Goal: Obtain resource: Obtain resource

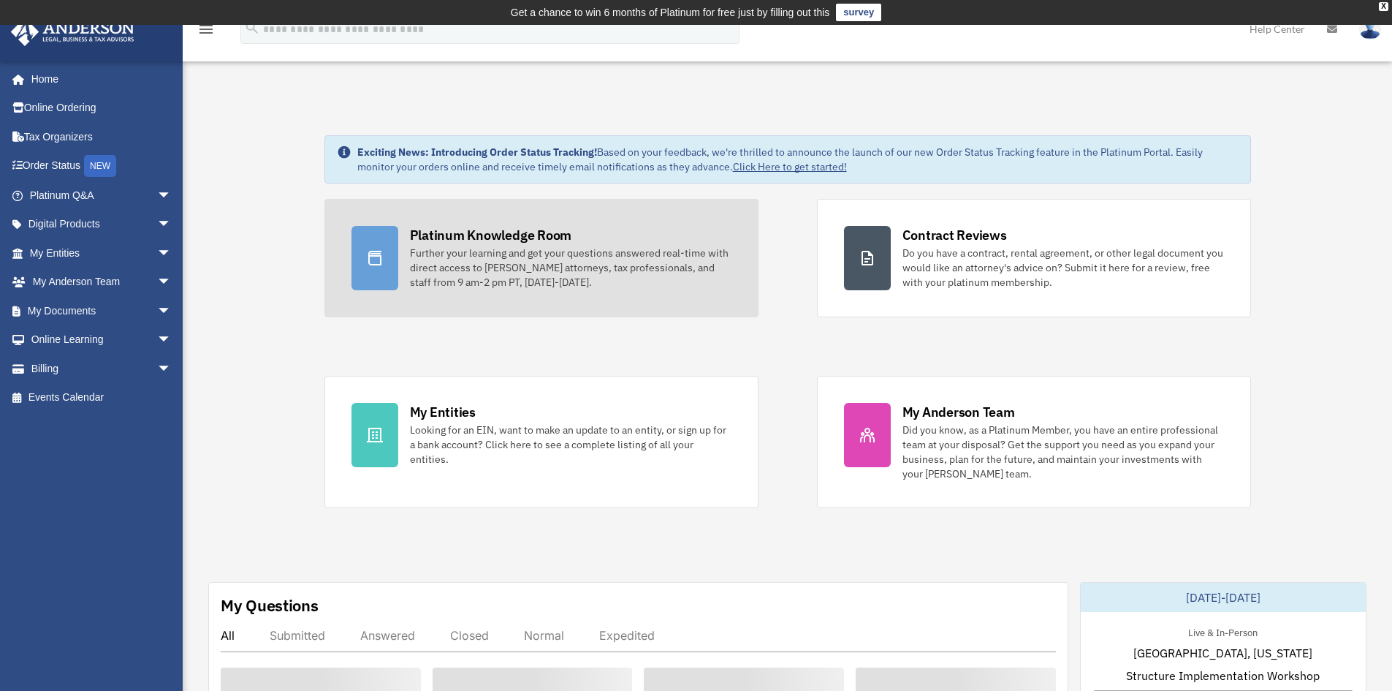
click at [506, 234] on div "Platinum Knowledge Room" at bounding box center [491, 235] width 162 height 18
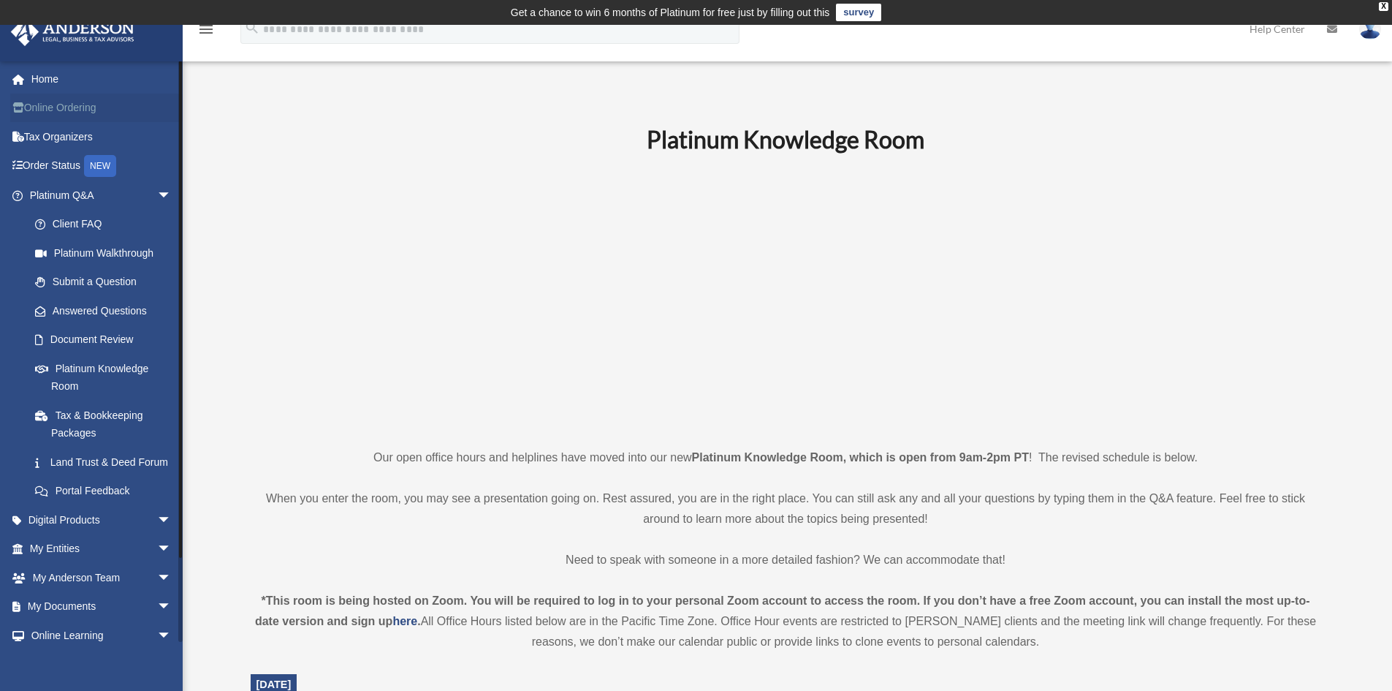
click at [91, 107] on link "Online Ordering" at bounding box center [101, 108] width 183 height 29
click at [1383, 7] on div "X" at bounding box center [1383, 6] width 9 height 9
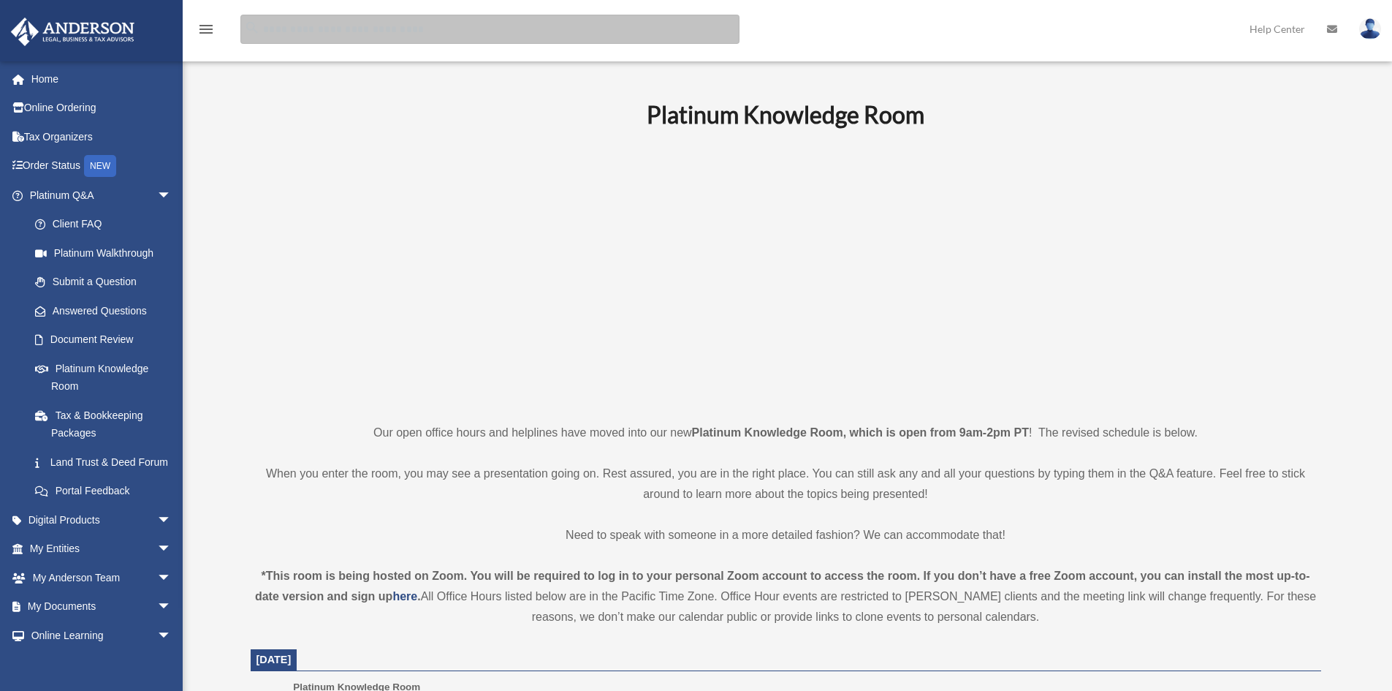
click at [564, 42] on input "search" at bounding box center [489, 29] width 499 height 29
type input "**********"
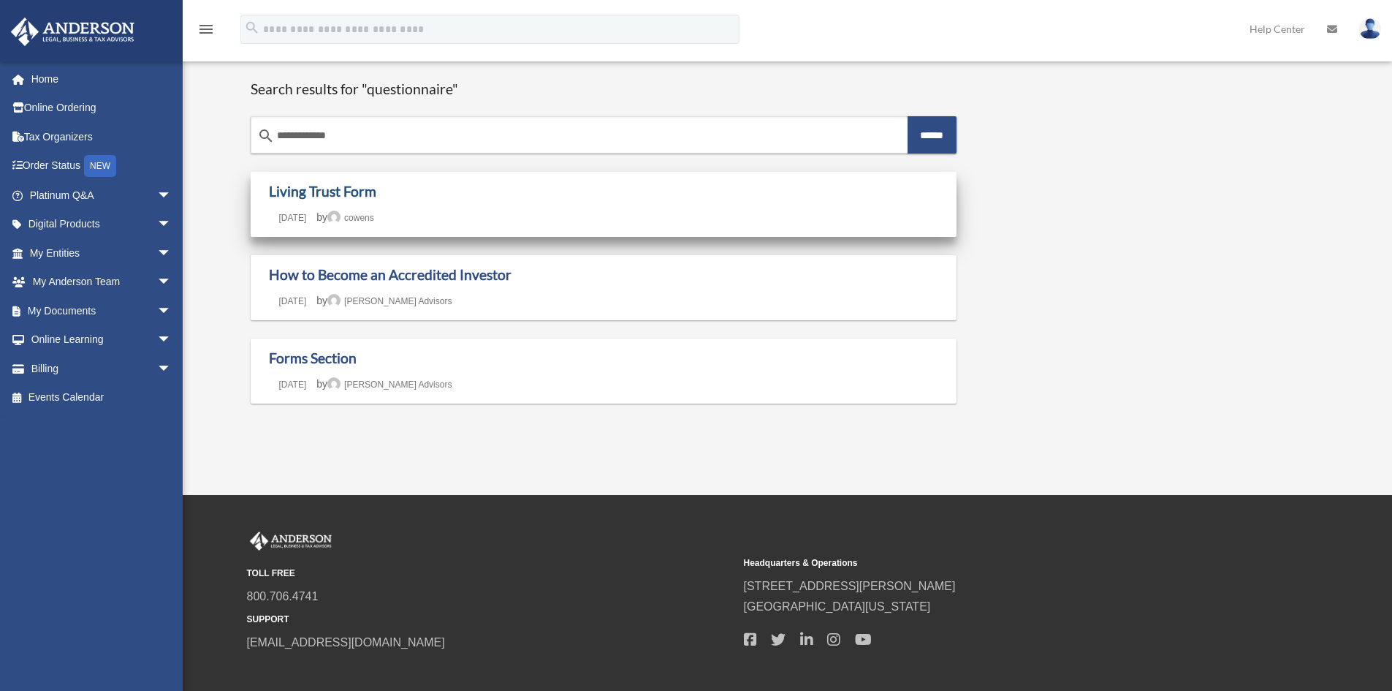
click at [320, 189] on link "Living Trust Form" at bounding box center [322, 191] width 107 height 17
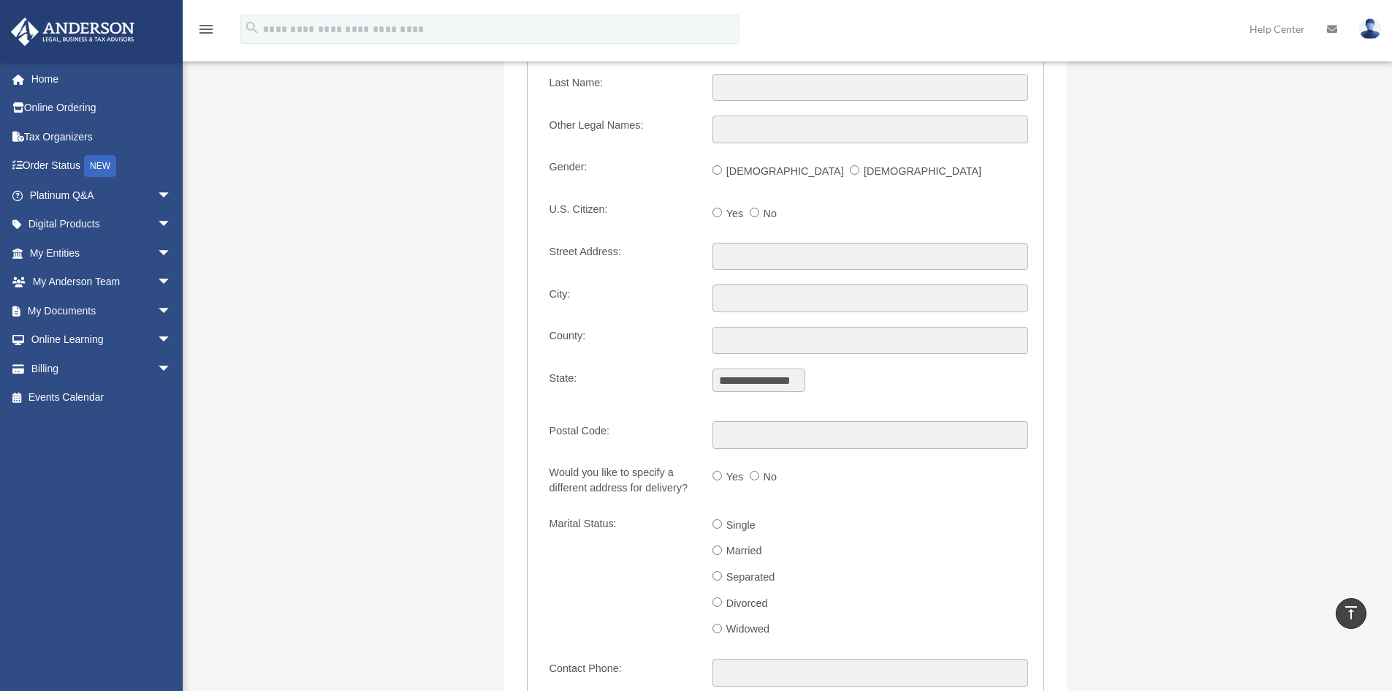
scroll to position [1169, 0]
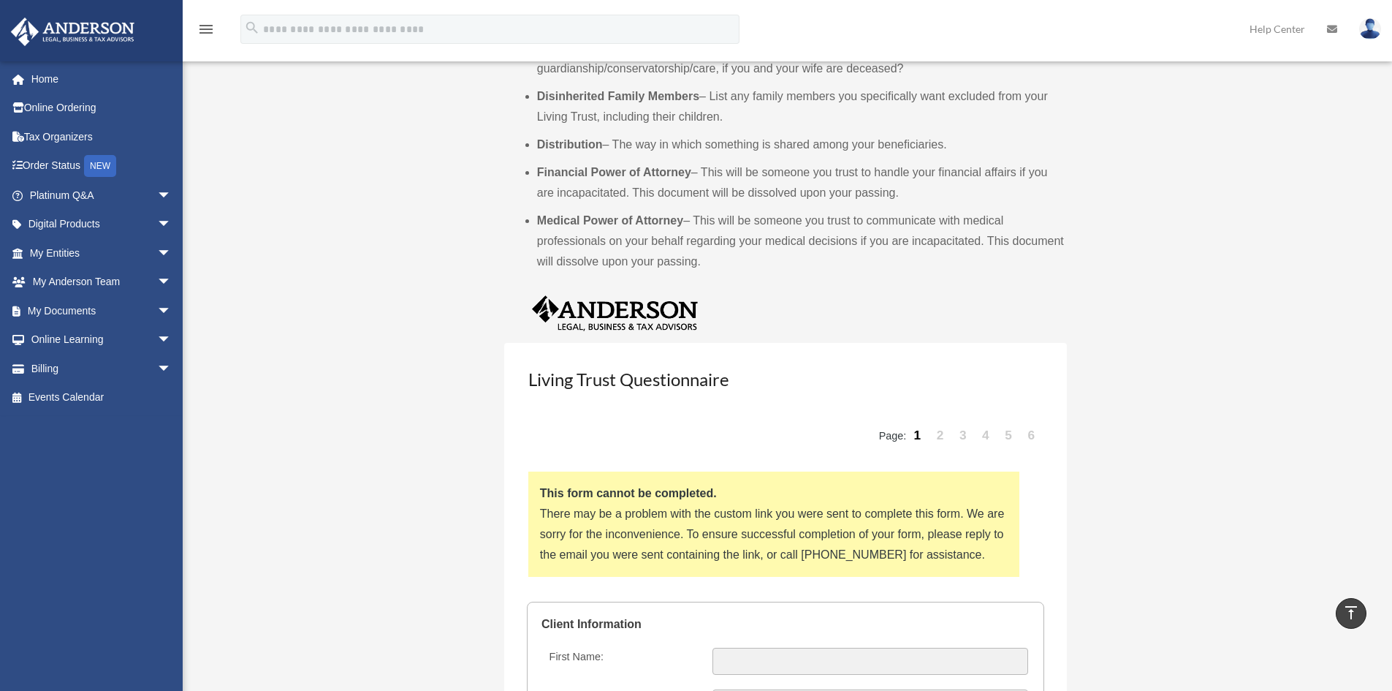
click at [297, 232] on div "This questionnaire is the first step in creating your Living Trust. We’re so gl…" at bounding box center [786, 287] width 1092 height 2716
